Goal: Task Accomplishment & Management: Manage account settings

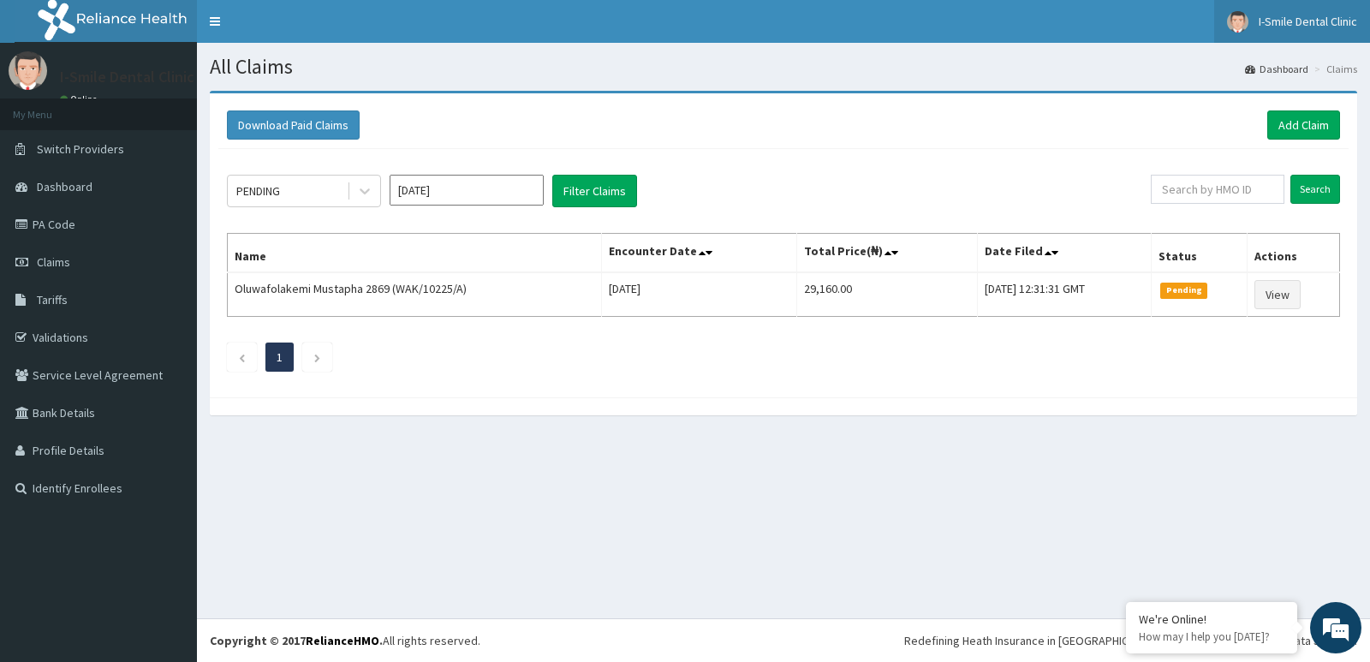
click at [1264, 36] on link "I-Smile Dental Clinic" at bounding box center [1292, 21] width 156 height 43
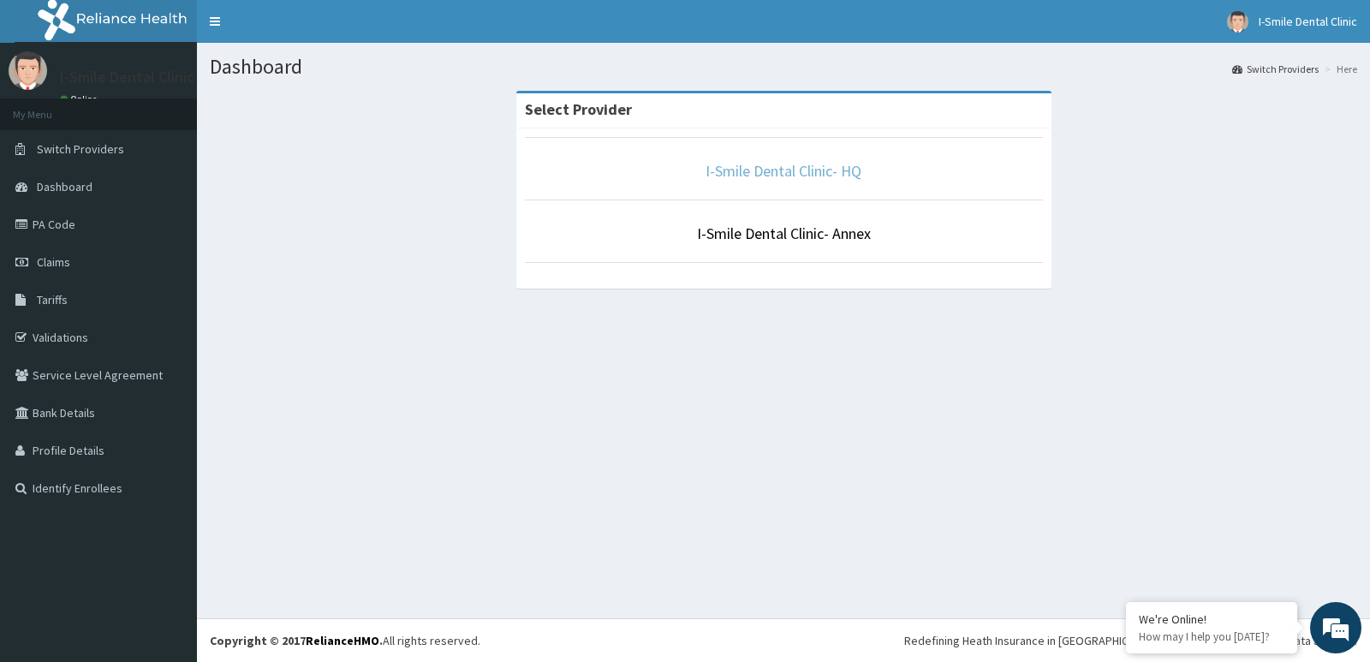
click at [826, 174] on link "I-Smile Dental Clinic- HQ" at bounding box center [784, 171] width 156 height 20
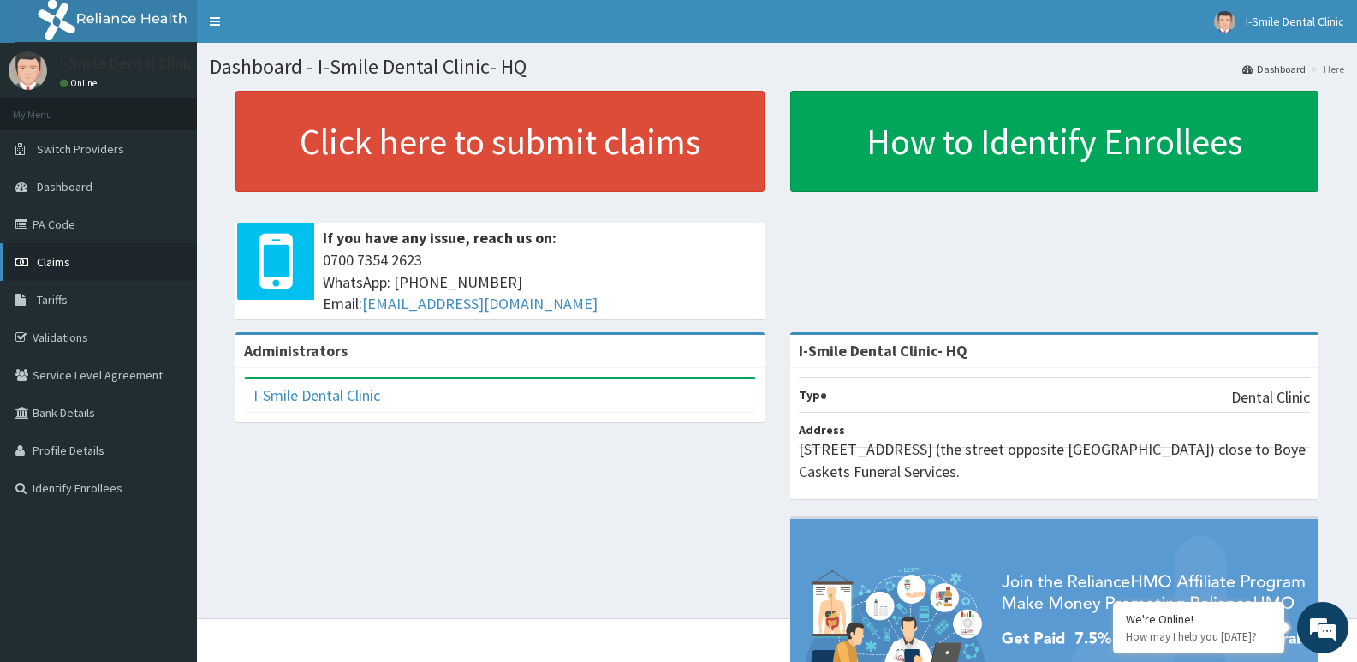
click at [100, 267] on link "Claims" at bounding box center [98, 262] width 197 height 38
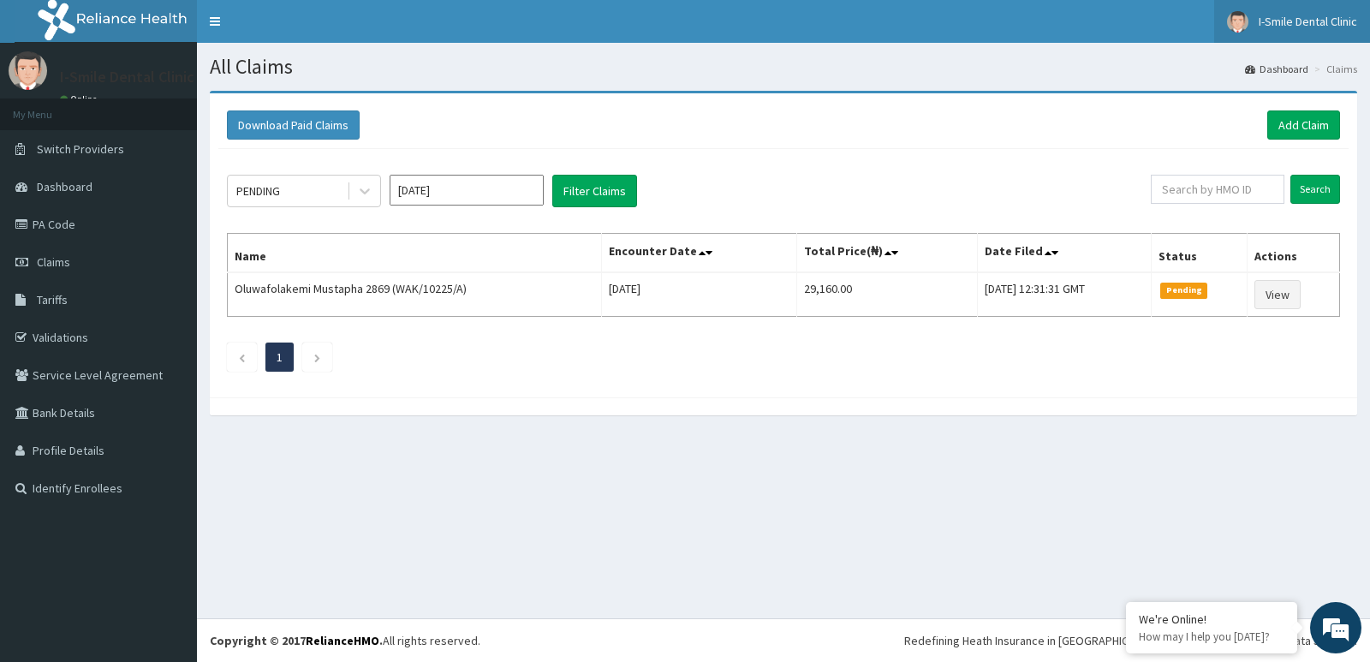
click at [1297, 23] on span "I-Smile Dental Clinic" at bounding box center [1308, 21] width 98 height 15
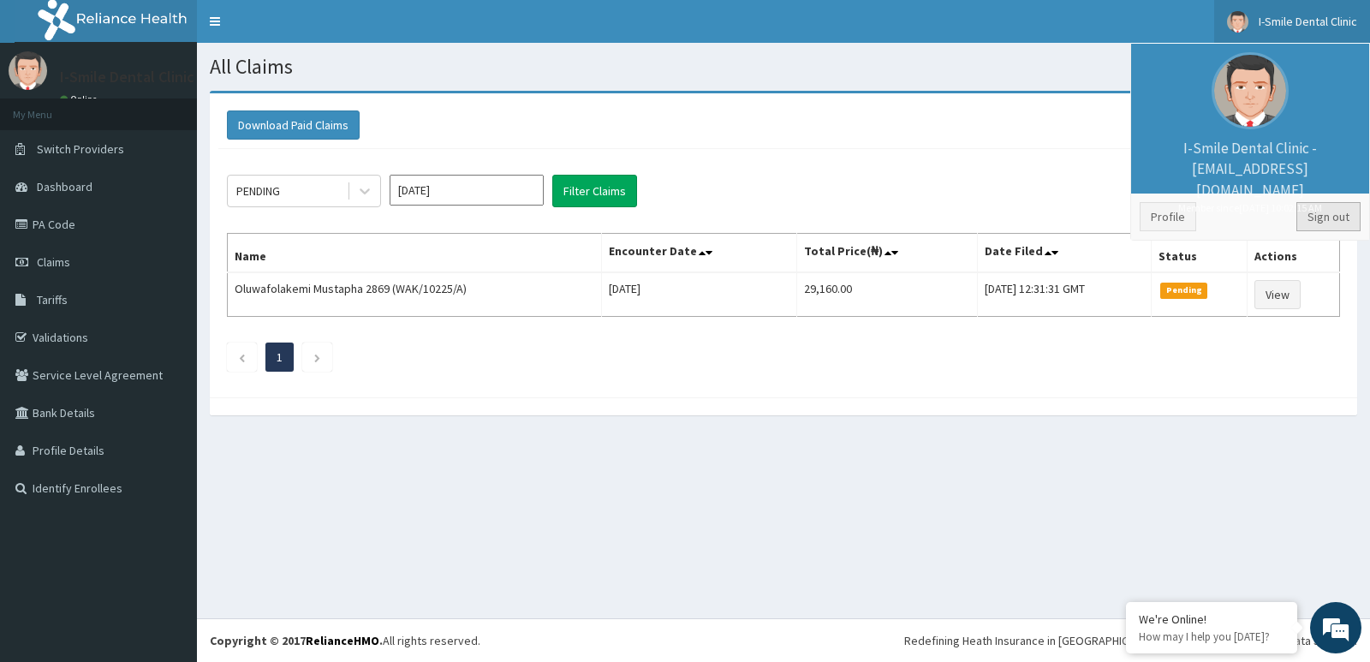
click at [1338, 227] on link "Sign out" at bounding box center [1329, 216] width 64 height 29
